Goal: Transaction & Acquisition: Purchase product/service

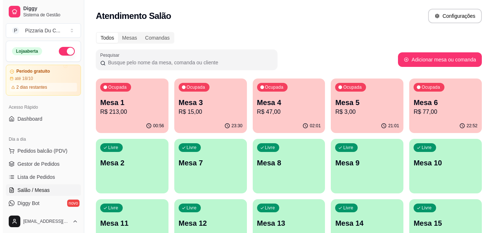
scroll to position [36, 0]
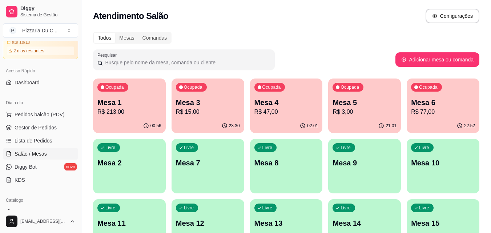
click at [152, 160] on p "Mesa 2" at bounding box center [129, 163] width 64 height 10
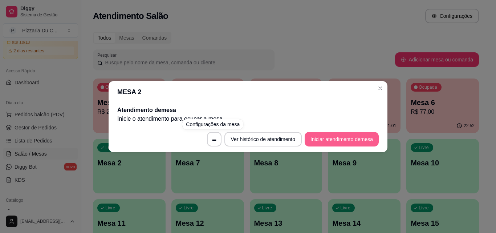
click at [334, 135] on button "Iniciar atendimento de mesa" at bounding box center [342, 139] width 74 height 15
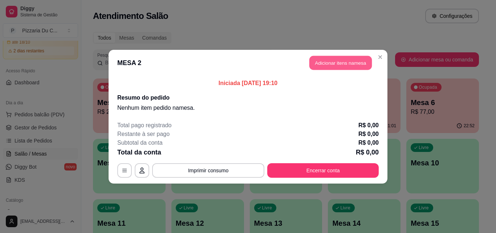
click at [342, 69] on button "Adicionar itens na mesa" at bounding box center [341, 63] width 63 height 14
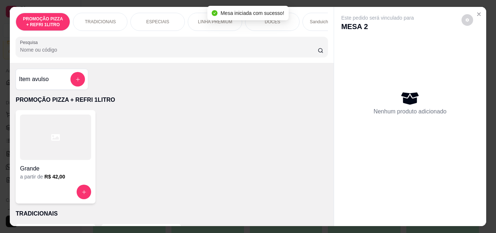
scroll to position [0, 259]
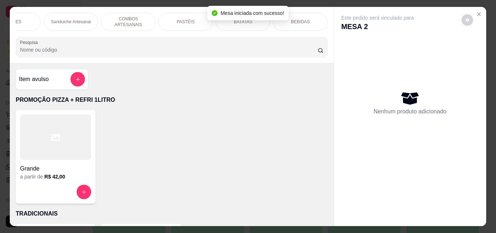
click at [186, 23] on div "PASTÉIS" at bounding box center [185, 22] width 55 height 18
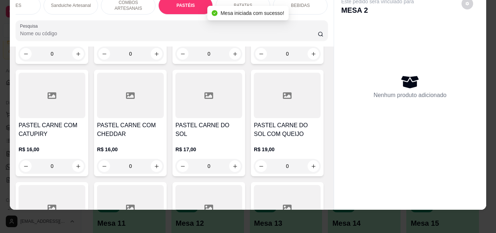
scroll to position [0, 0]
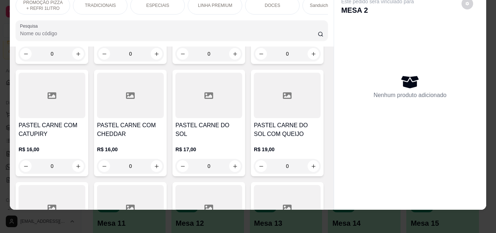
click at [91, 3] on p "TRADICIONAIS" at bounding box center [100, 6] width 31 height 6
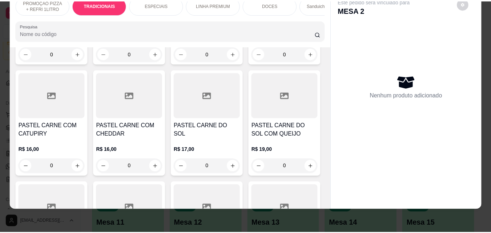
scroll to position [146, 0]
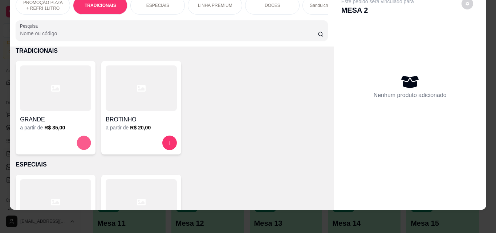
click at [80, 138] on button "increase-product-quantity" at bounding box center [84, 143] width 14 height 14
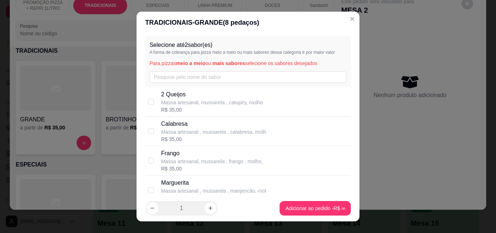
click at [180, 124] on p "Calabresa" at bounding box center [213, 124] width 105 height 9
checkbox input "true"
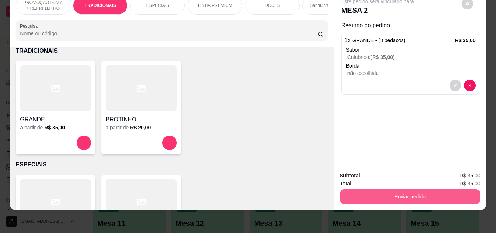
click at [379, 189] on button "Enviar pedido" at bounding box center [410, 196] width 141 height 15
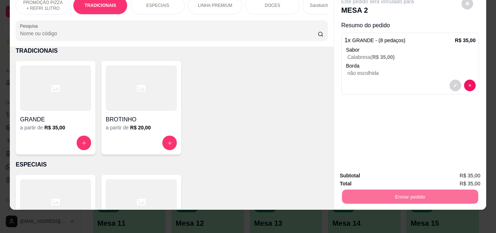
click at [430, 178] on button "Registrar cliente" at bounding box center [413, 172] width 47 height 13
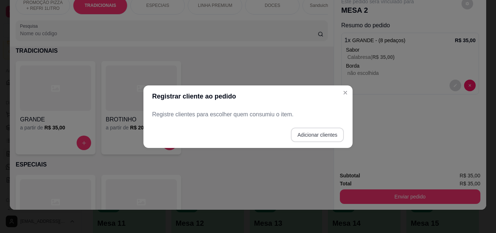
click at [304, 131] on button "Adicionar clientes" at bounding box center [317, 135] width 53 height 15
click at [261, 114] on input "Nome do cliente" at bounding box center [249, 116] width 184 height 7
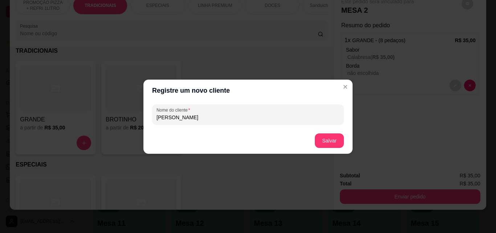
type input "FELIPE"
click at [324, 138] on button "Salvar" at bounding box center [329, 140] width 29 height 15
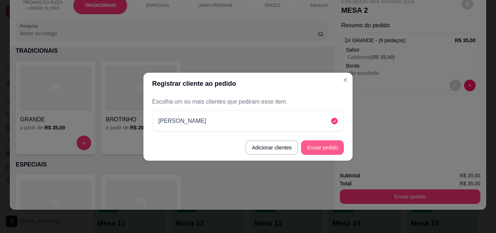
click at [317, 142] on button "Enviar pedido" at bounding box center [322, 147] width 43 height 15
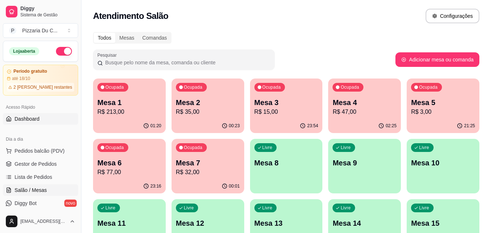
click at [42, 121] on link "Dashboard" at bounding box center [40, 119] width 75 height 12
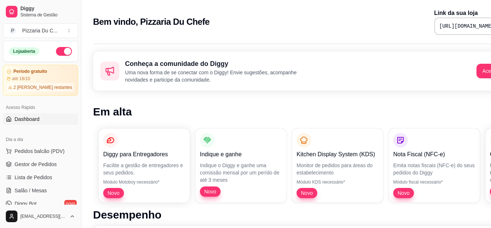
click at [46, 119] on link "Dashboard" at bounding box center [40, 119] width 75 height 12
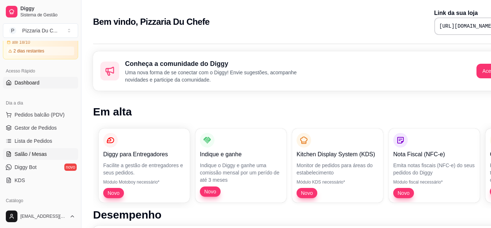
click at [29, 152] on span "Salão / Mesas" at bounding box center [31, 153] width 32 height 7
click at [48, 156] on link "Salão / Mesas" at bounding box center [40, 154] width 75 height 12
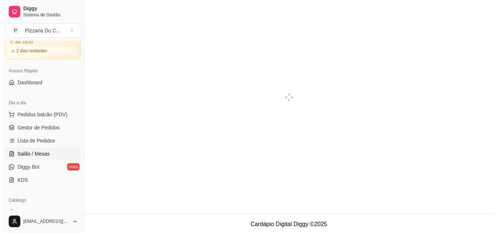
scroll to position [21, 0]
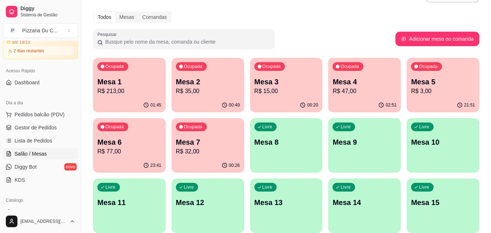
click at [294, 153] on div "Livre Mesa 8" at bounding box center [286, 141] width 73 height 46
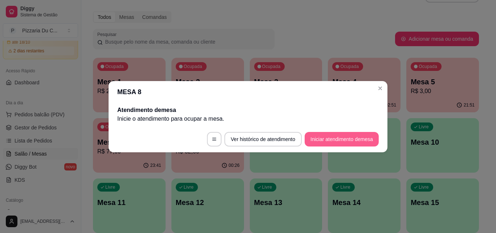
click at [334, 138] on button "Iniciar atendimento de mesa" at bounding box center [342, 139] width 74 height 15
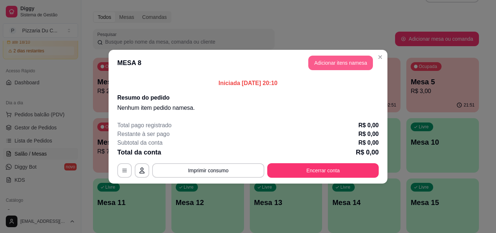
click at [334, 64] on button "Adicionar itens na mesa" at bounding box center [341, 63] width 65 height 15
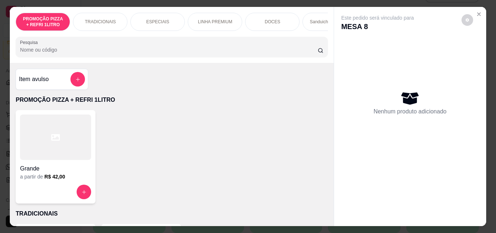
scroll to position [0, 259]
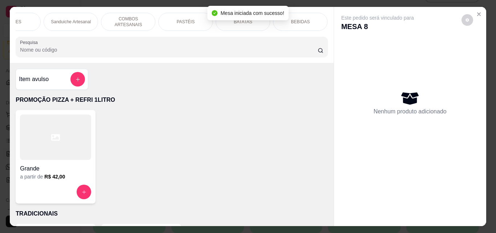
click at [184, 20] on p "PASTÉIS" at bounding box center [186, 22] width 18 height 6
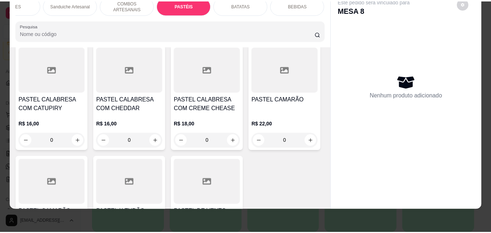
scroll to position [1786, 0]
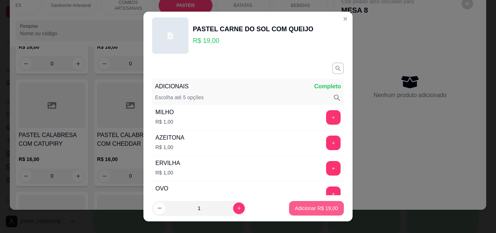
click at [324, 211] on p "Adicionar R$ 19,00" at bounding box center [316, 208] width 43 height 7
type input "1"
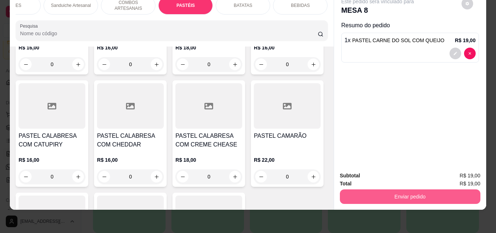
click at [375, 196] on button "Enviar pedido" at bounding box center [410, 196] width 141 height 15
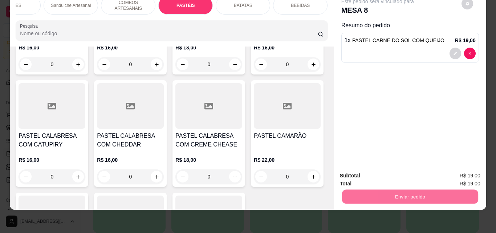
click at [391, 172] on button "Registrar cliente" at bounding box center [413, 173] width 48 height 14
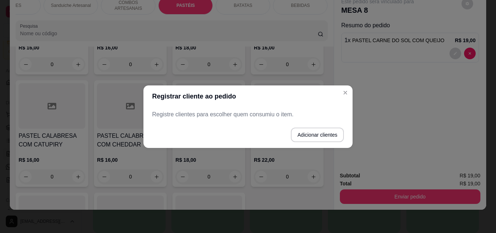
click at [329, 139] on button "Adicionar clientes" at bounding box center [317, 135] width 53 height 15
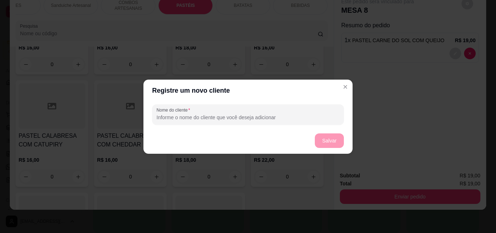
click at [245, 116] on input "Nome do cliente" at bounding box center [248, 117] width 183 height 7
type input "[PERSON_NAME]"
click at [342, 144] on button "Salvar" at bounding box center [329, 140] width 29 height 15
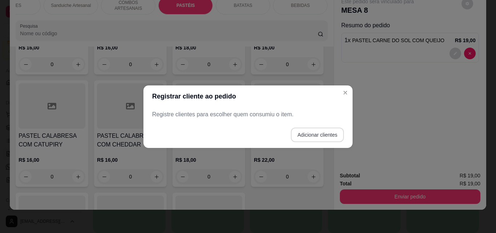
click at [323, 137] on button "Adicionar clientes" at bounding box center [317, 135] width 53 height 15
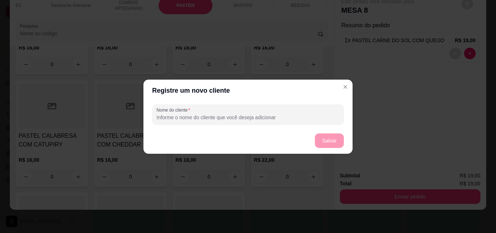
click at [261, 119] on input "Nome do cliente" at bounding box center [248, 117] width 183 height 7
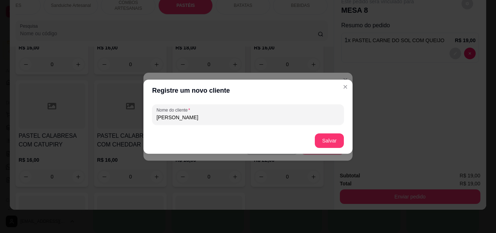
type input "[PERSON_NAME]"
click at [329, 142] on button "Salvar" at bounding box center [329, 140] width 28 height 14
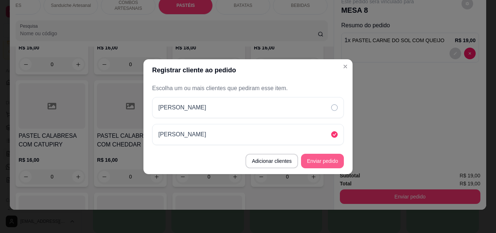
click at [330, 158] on button "Enviar pedido" at bounding box center [322, 161] width 43 height 15
